Goal: Information Seeking & Learning: Find specific fact

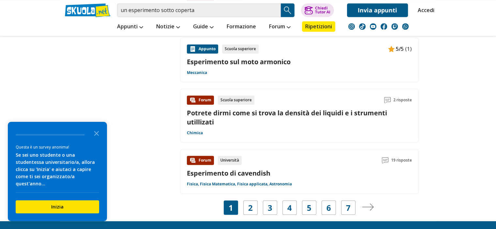
scroll to position [1043, 0]
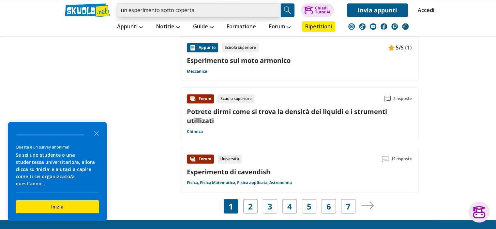
drag, startPoint x: 230, startPoint y: 6, endPoint x: 0, endPoint y: 9, distance: 229.9
click at [0, 9] on header "un esperimento sotto coperta Trova un tutor esperto su questo argomento Chiedi …" at bounding box center [248, 18] width 496 height 36
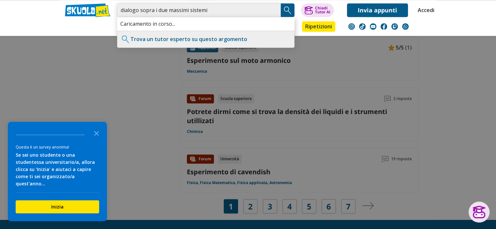
type input "dialogo sopra i due massimi sistemi"
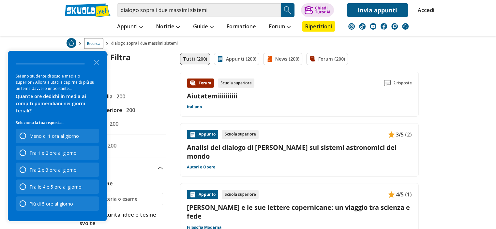
scroll to position [65, 0]
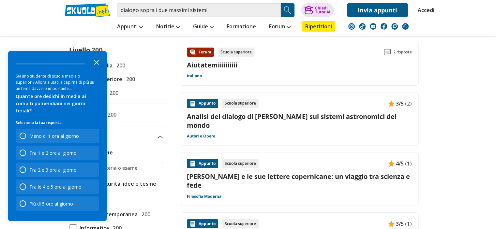
click at [97, 68] on icon "Close the survey" at bounding box center [96, 61] width 13 height 13
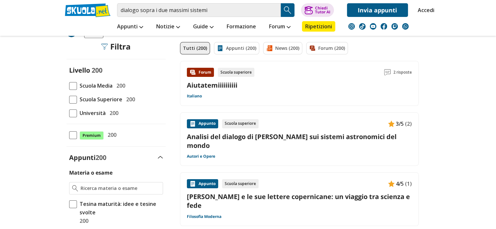
scroll to position [33, 0]
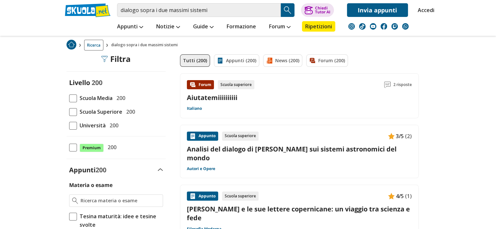
click at [253, 153] on div "Appunto Scuola superiore 3/5 (2) Analisi del dialogo di [PERSON_NAME] sui siste…" at bounding box center [299, 152] width 225 height 40
